Goal: Obtain resource: Download file/media

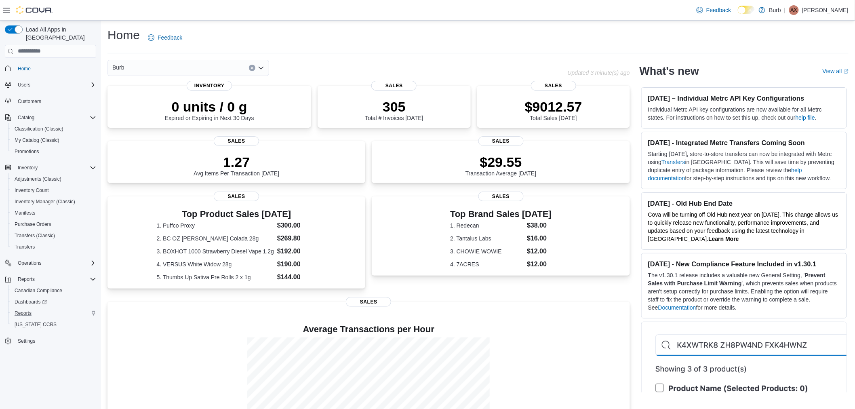
click at [35, 308] on div "Reports" at bounding box center [53, 313] width 85 height 10
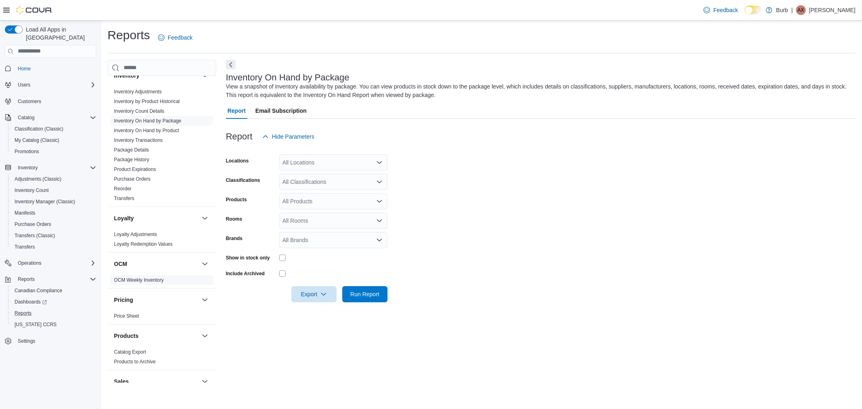
scroll to position [449, 0]
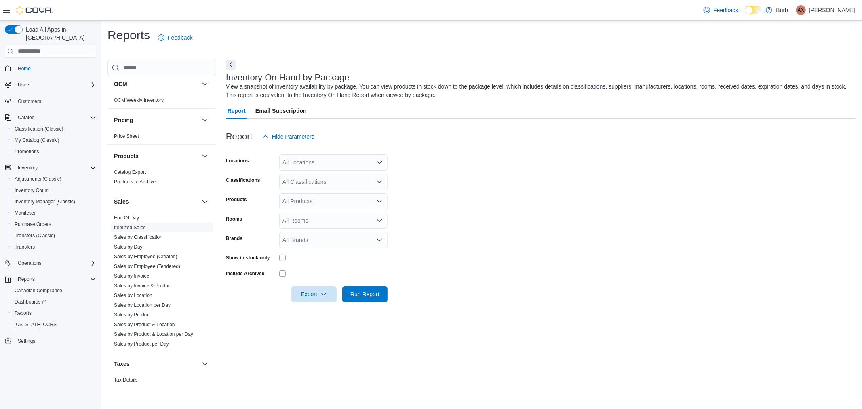
click at [131, 227] on link "Itemized Sales" at bounding box center [130, 228] width 32 height 6
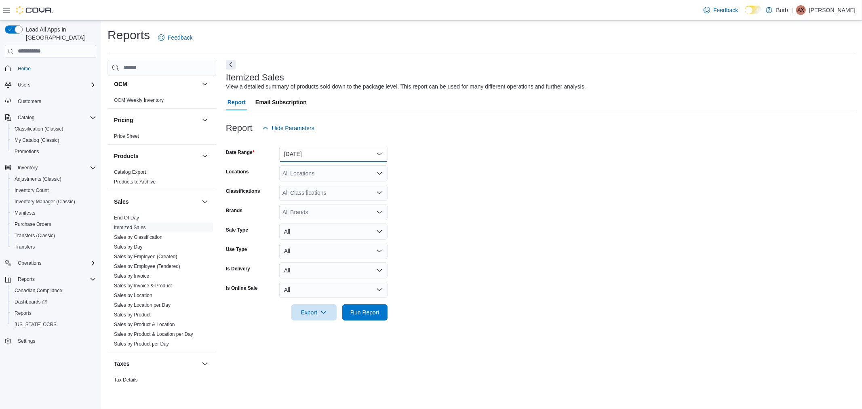
click at [316, 157] on button "Yesterday" at bounding box center [333, 154] width 108 height 16
click at [313, 174] on span "Custom Date" at bounding box center [338, 170] width 92 height 10
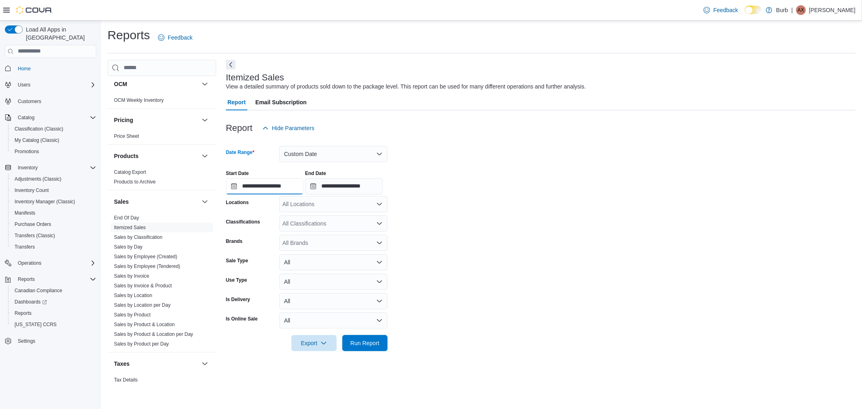
click at [277, 188] on input "**********" at bounding box center [265, 186] width 78 height 16
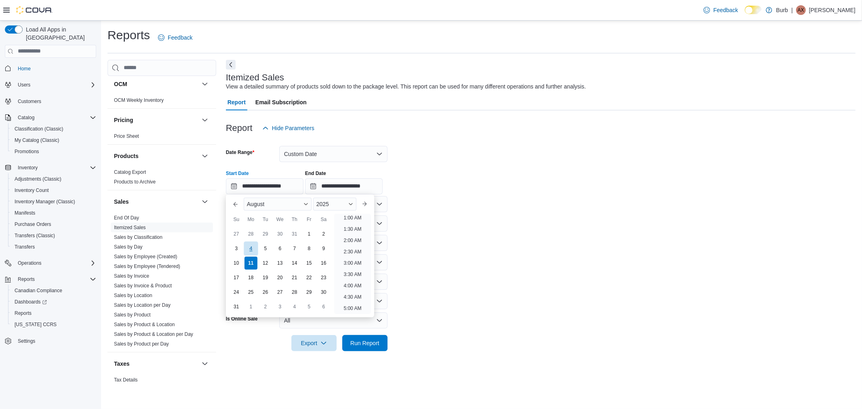
click at [251, 249] on div "4" at bounding box center [251, 248] width 14 height 14
type input "**********"
click at [364, 186] on input "**********" at bounding box center [344, 186] width 78 height 16
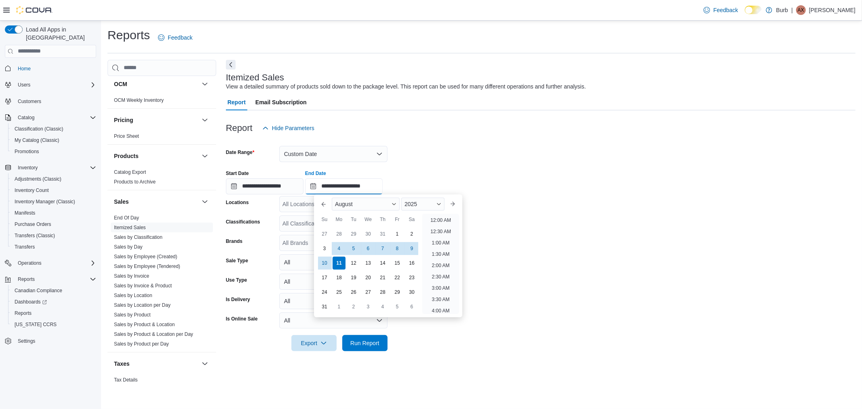
scroll to position [445, 0]
click at [327, 264] on div "10" at bounding box center [324, 263] width 14 height 14
type input "**********"
click at [607, 267] on form "**********" at bounding box center [541, 243] width 630 height 215
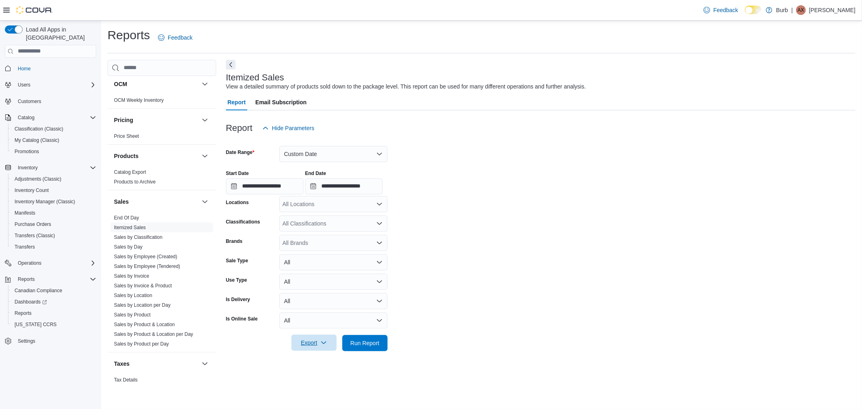
click at [320, 344] on icon "button" at bounding box center [323, 342] width 6 height 6
click at [322, 358] on span "Export to Excel" at bounding box center [315, 359] width 36 height 6
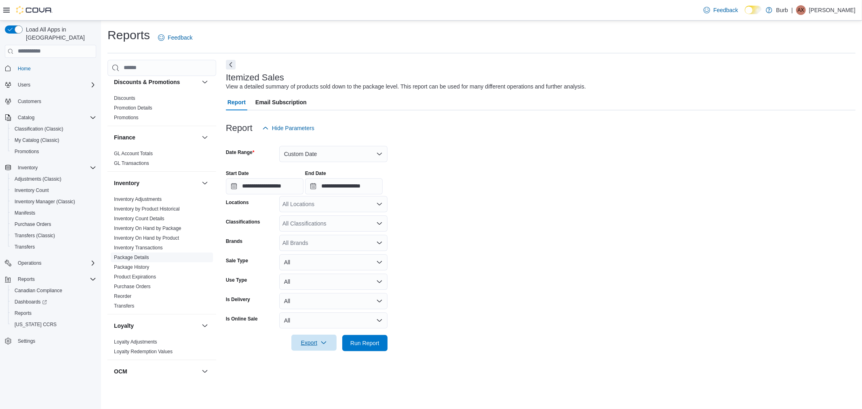
scroll to position [158, 0]
click at [160, 240] on link "Inventory On Hand by Product" at bounding box center [146, 241] width 65 height 6
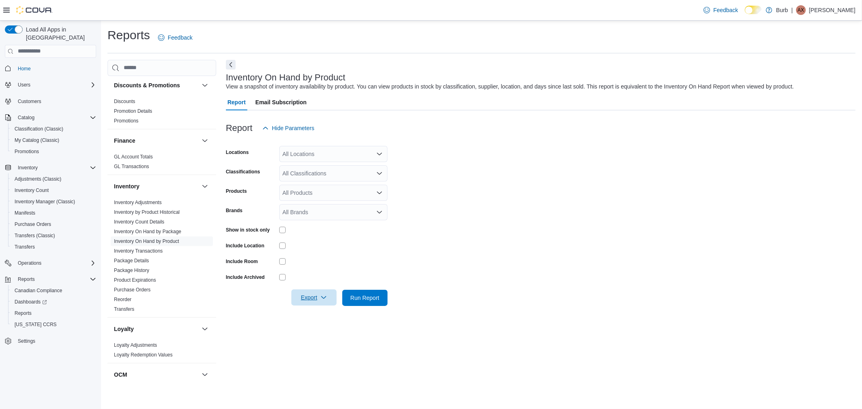
click at [321, 294] on icon "button" at bounding box center [323, 297] width 6 height 6
click at [326, 313] on span "Export to Excel" at bounding box center [315, 313] width 36 height 6
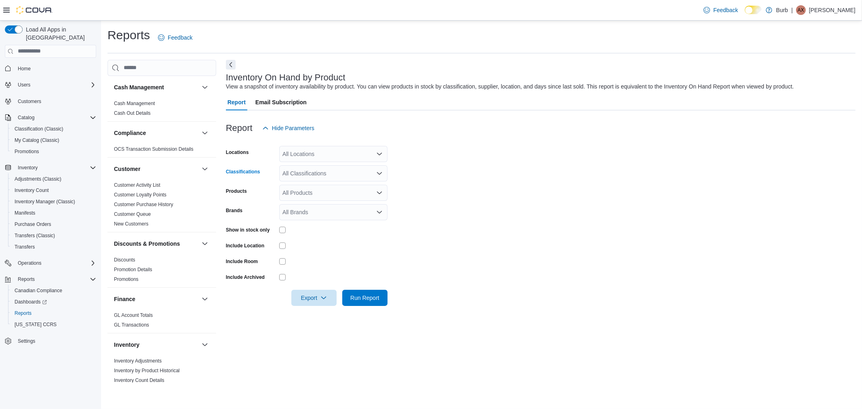
click at [306, 171] on div "All Classifications" at bounding box center [333, 173] width 108 height 16
click at [314, 199] on span "Cannabis" at bounding box center [309, 198] width 24 height 8
click at [540, 208] on form "Locations All Locations Classifications Cannabis Combo box. Selected. Cannabis.…" at bounding box center [541, 221] width 630 height 170
click at [313, 301] on span "Export" at bounding box center [314, 297] width 36 height 16
click at [318, 313] on span "Export to Excel" at bounding box center [315, 313] width 36 height 6
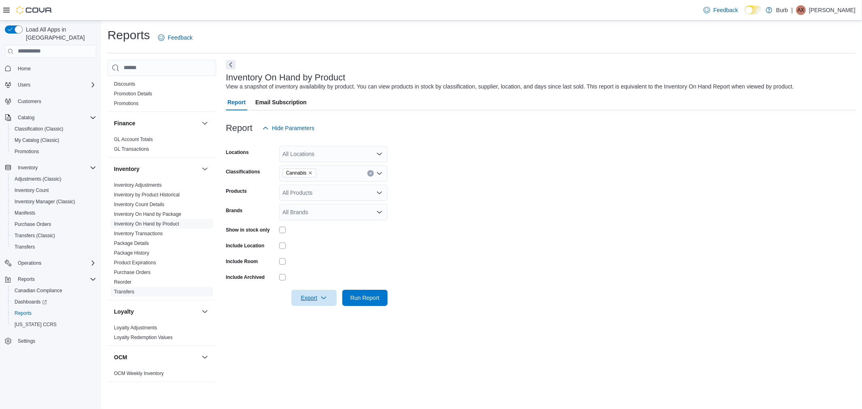
scroll to position [224, 0]
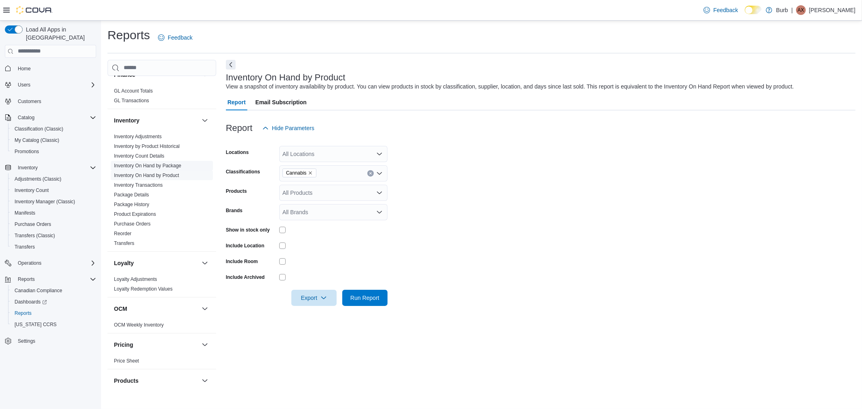
click at [156, 166] on link "Inventory On Hand by Package" at bounding box center [147, 166] width 67 height 6
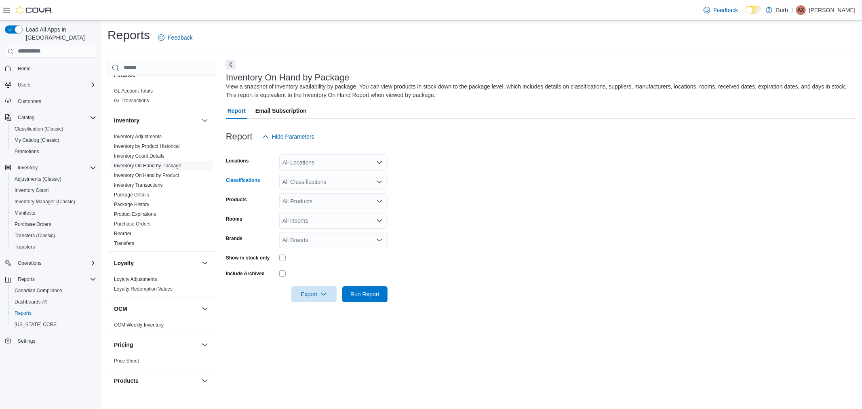
click at [300, 180] on div "All Classifications" at bounding box center [333, 182] width 108 height 16
click at [316, 207] on span "Cannabis" at bounding box center [309, 207] width 24 height 8
click at [562, 216] on form "Locations All Locations Classifications Cannabis Combo box. Selected. Cannabis.…" at bounding box center [541, 224] width 630 height 158
click at [322, 292] on icon "button" at bounding box center [323, 294] width 6 height 6
click at [329, 309] on span "Export to Excel" at bounding box center [315, 310] width 36 height 6
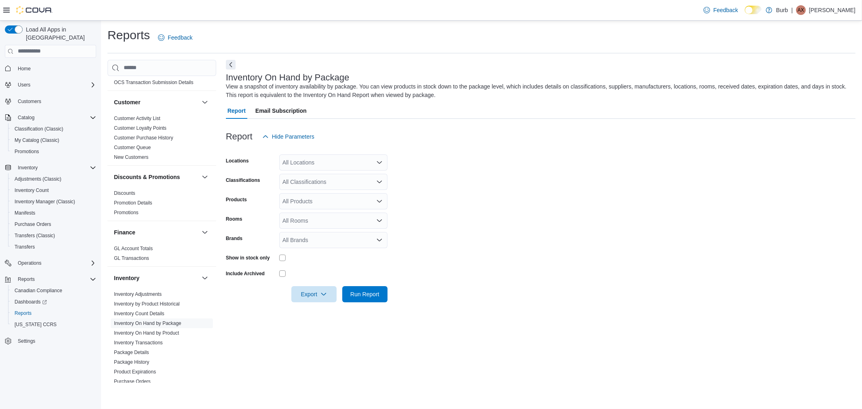
scroll to position [135, 0]
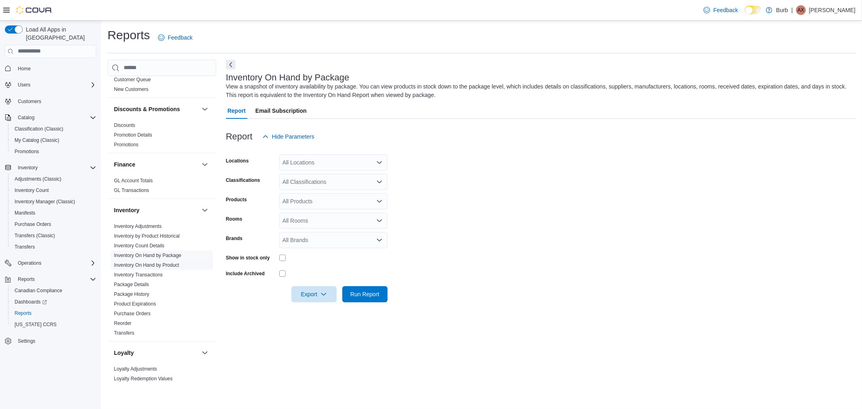
click at [154, 265] on link "Inventory On Hand by Product" at bounding box center [146, 265] width 65 height 6
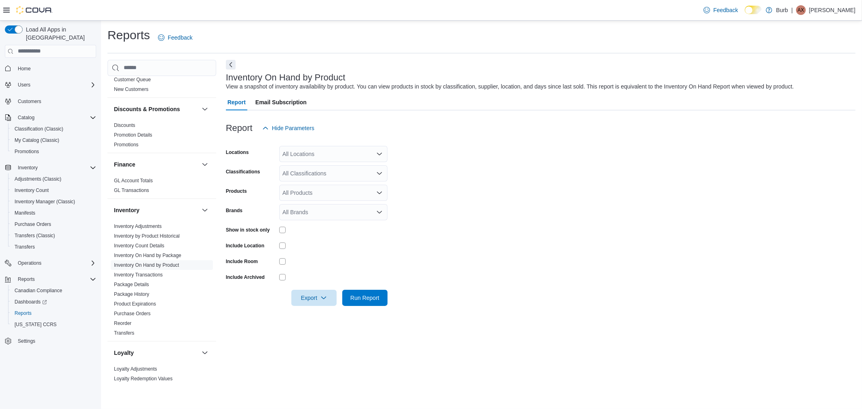
click at [322, 175] on div "All Classifications" at bounding box center [333, 173] width 108 height 16
click at [329, 197] on div "Cannabis" at bounding box center [333, 198] width 99 height 8
click at [570, 231] on form "Locations All Locations Classifications Cannabis Combo box. Selected. Cannabis.…" at bounding box center [541, 221] width 630 height 170
click at [326, 300] on icon "button" at bounding box center [323, 297] width 6 height 6
click at [328, 311] on span "Export to Excel" at bounding box center [315, 313] width 36 height 6
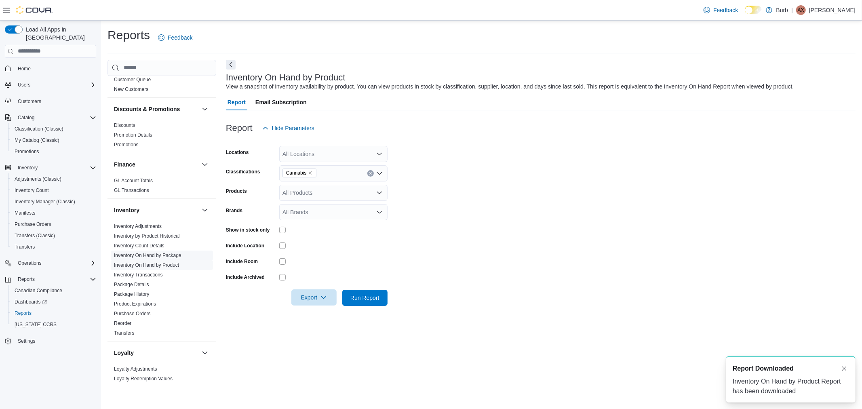
click at [175, 257] on link "Inventory On Hand by Package" at bounding box center [147, 256] width 67 height 6
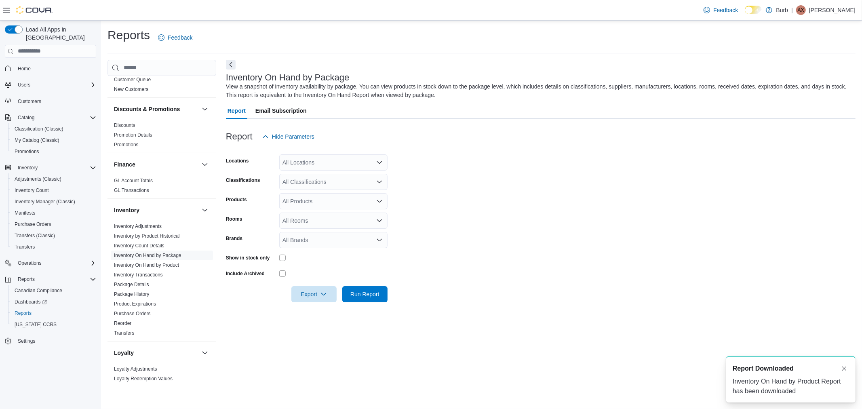
click at [328, 182] on div "All Classifications" at bounding box center [333, 182] width 108 height 16
click at [327, 207] on div "Cannabis" at bounding box center [333, 207] width 99 height 8
click at [323, 293] on icon "button" at bounding box center [323, 294] width 6 height 6
click at [327, 312] on span "Export to Excel" at bounding box center [315, 310] width 36 height 6
